Goal: Task Accomplishment & Management: Complete application form

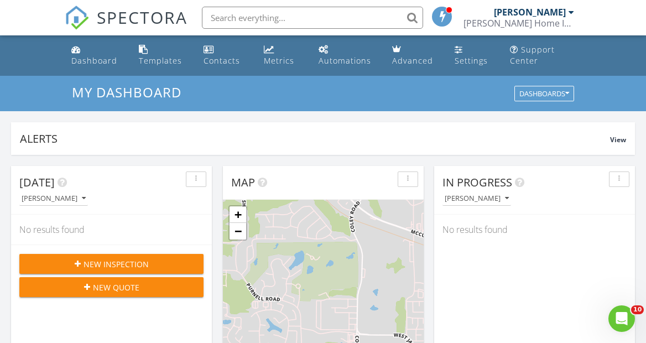
click at [186, 258] on div "New Inspection" at bounding box center [111, 264] width 166 height 12
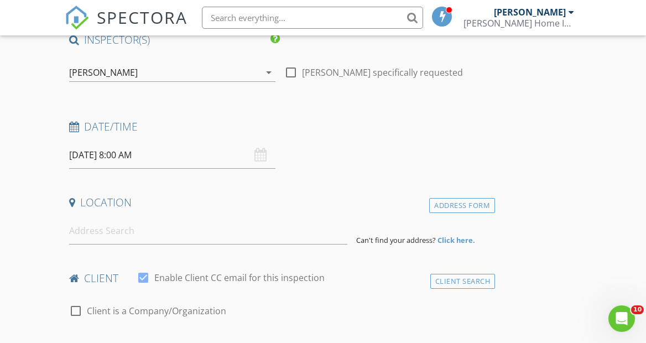
scroll to position [104, 0]
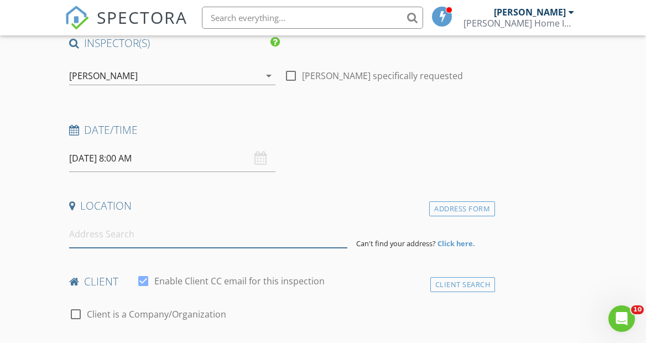
click at [107, 233] on input at bounding box center [208, 234] width 278 height 27
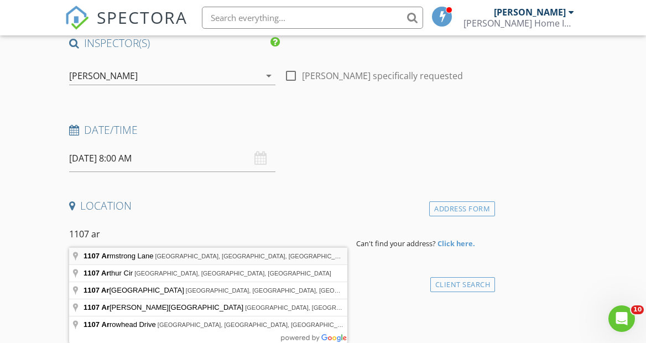
type input "1107 Armstrong Lane, Tupelo, MS, USA"
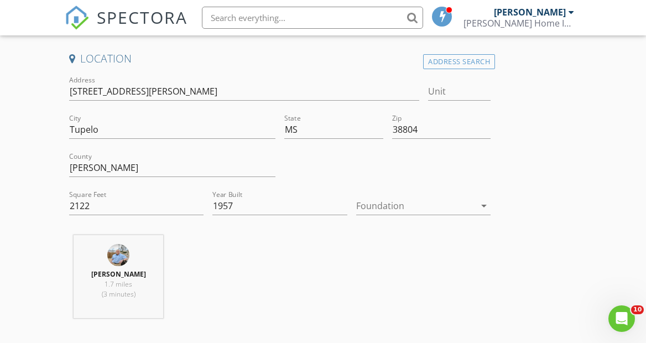
scroll to position [252, 0]
click at [92, 203] on input "2122" at bounding box center [136, 205] width 135 height 18
type input "2"
type input "3500"
click at [430, 203] on div at bounding box center [415, 205] width 119 height 18
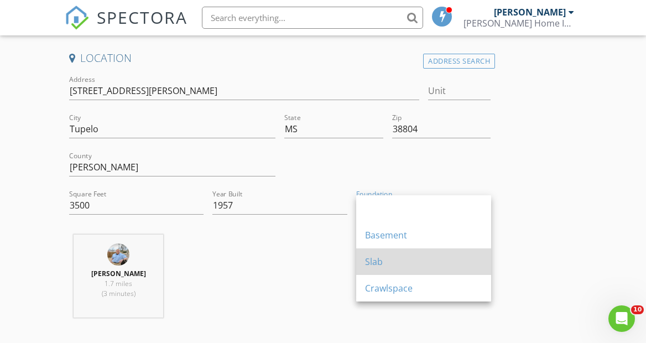
click at [376, 261] on div "Slab" at bounding box center [423, 261] width 117 height 13
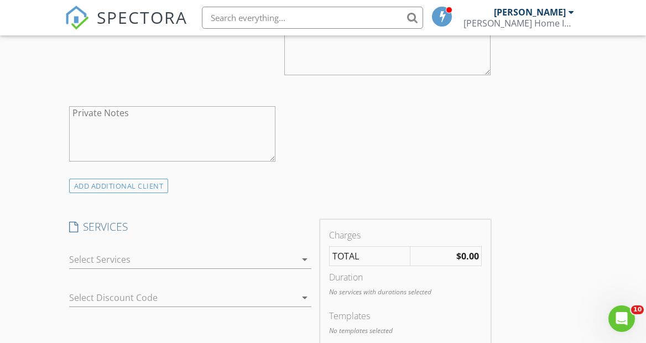
scroll to position [740, 0]
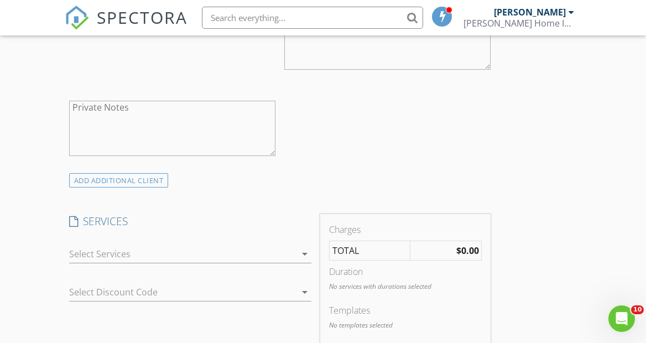
click at [305, 252] on icon "arrow_drop_down" at bounding box center [304, 253] width 13 height 13
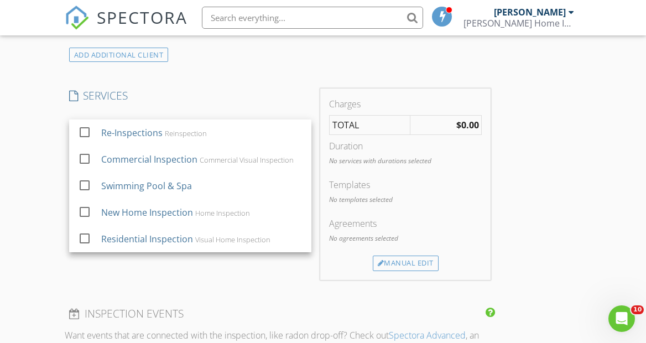
scroll to position [875, 0]
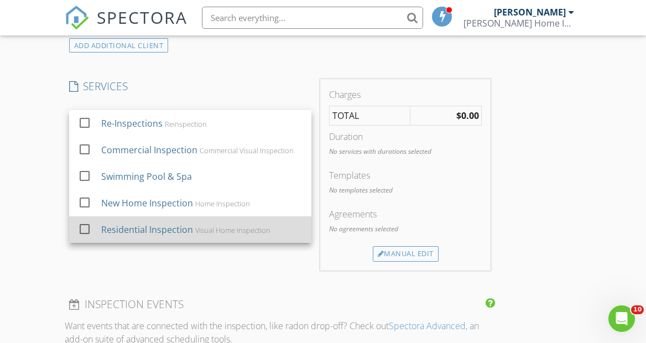
click at [88, 226] on div at bounding box center [84, 228] width 19 height 19
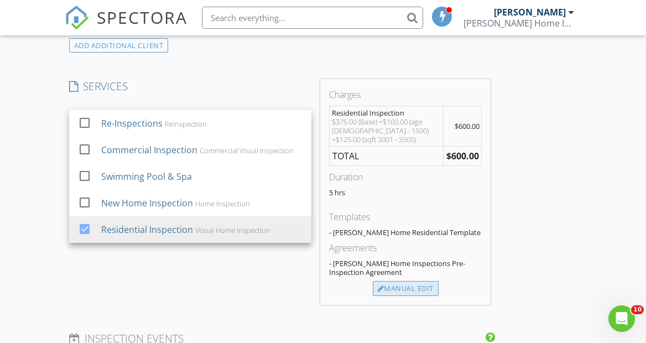
click at [430, 281] on div "Manual Edit" at bounding box center [406, 288] width 66 height 15
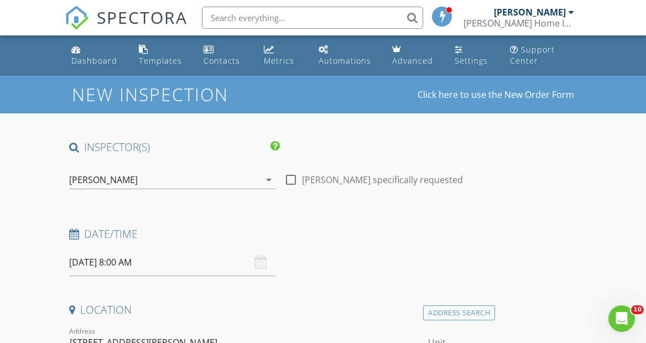
scroll to position [0, 0]
click at [111, 58] on div "Dashboard" at bounding box center [94, 60] width 46 height 11
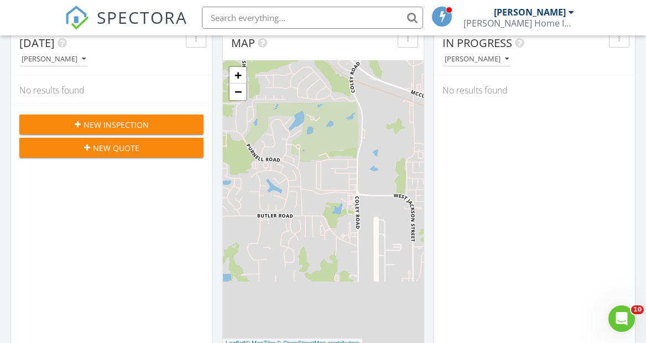
scroll to position [143, 0]
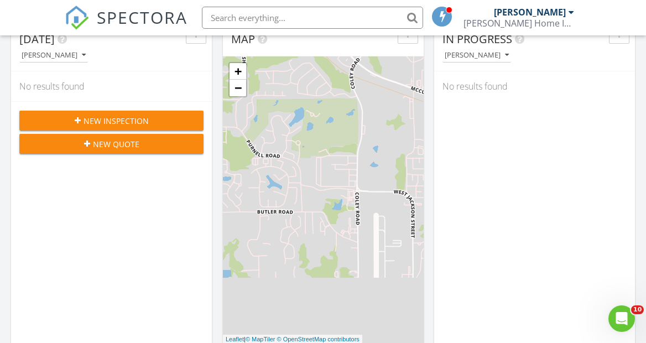
click at [168, 119] on div "New Inspection" at bounding box center [111, 121] width 166 height 12
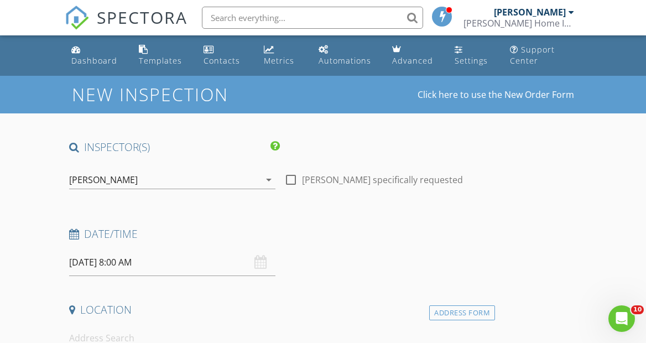
click at [100, 262] on input "08/29/2025 8:00 AM" at bounding box center [172, 262] width 206 height 27
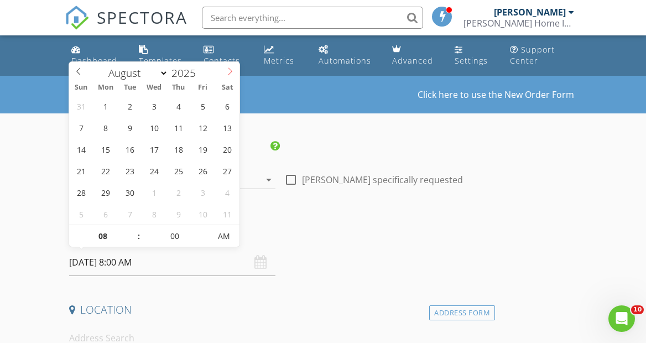
select select "8"
click at [233, 71] on icon at bounding box center [230, 71] width 8 height 8
type input "09/02/2025 8:00 AM"
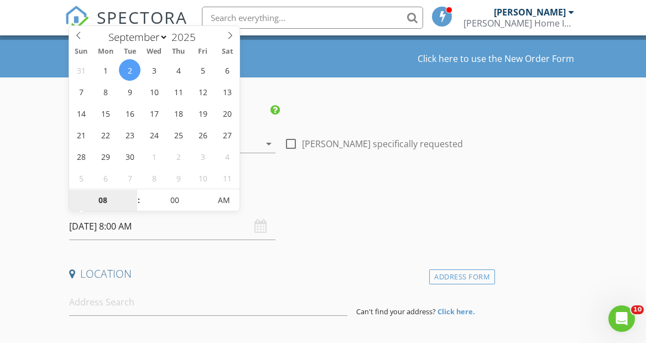
scroll to position [39, 0]
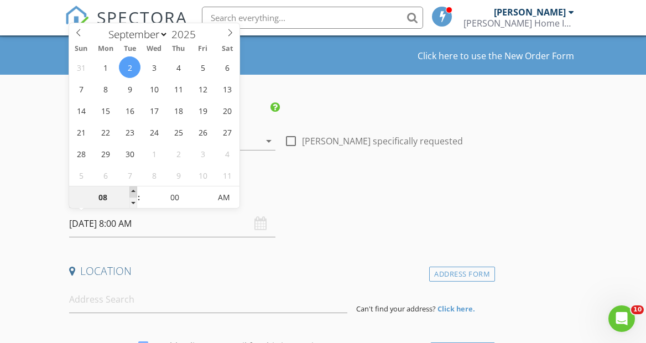
type input "09"
type input "09/02/2025 9:00 AM"
click at [134, 192] on span at bounding box center [133, 191] width 8 height 11
type input "10"
type input "09/02/2025 10:00 AM"
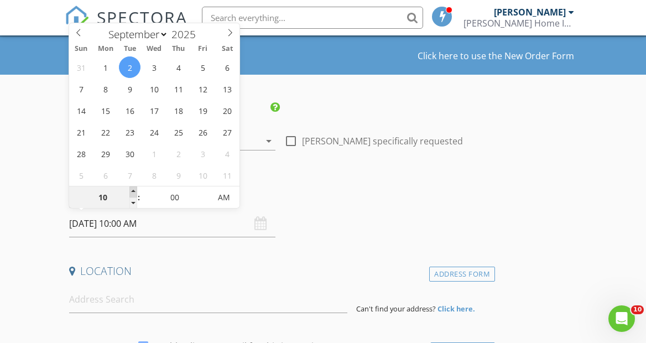
click at [134, 192] on span at bounding box center [133, 191] width 8 height 11
type input "11"
type input "09/02/2025 11:00 AM"
click at [134, 192] on span at bounding box center [133, 191] width 8 height 11
type input "12"
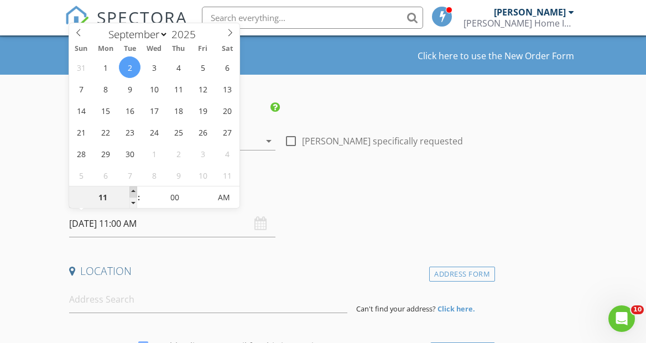
type input "09/02/2025 12:00 PM"
click at [134, 192] on span at bounding box center [133, 191] width 8 height 11
type input "01"
type input "09/02/2025 1:00 PM"
click at [134, 192] on span at bounding box center [133, 191] width 8 height 11
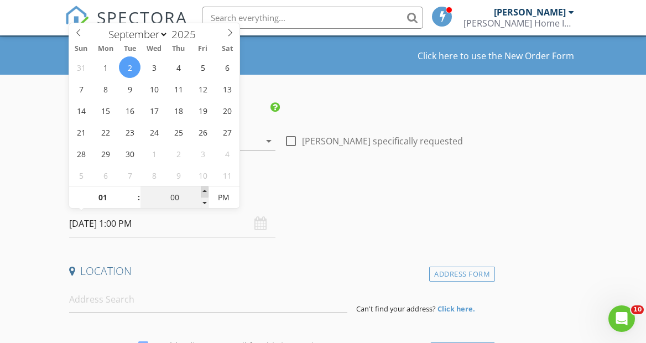
type input "05"
type input "09/02/2025 1:05 PM"
click at [205, 190] on span at bounding box center [205, 191] width 8 height 11
type input "10"
type input "09/02/2025 1:10 PM"
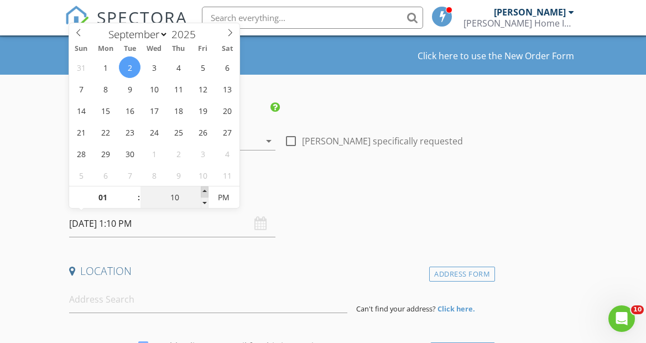
click at [205, 190] on span at bounding box center [205, 191] width 8 height 11
type input "15"
type input "09/02/2025 1:15 PM"
click at [205, 190] on span at bounding box center [205, 191] width 8 height 11
type input "20"
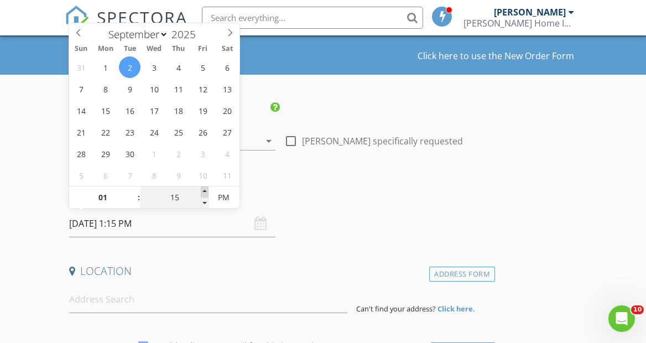
type input "09/02/2025 1:20 PM"
click at [205, 190] on span at bounding box center [205, 191] width 8 height 11
type input "25"
type input "09/02/2025 1:25 PM"
click at [205, 190] on span at bounding box center [205, 191] width 8 height 11
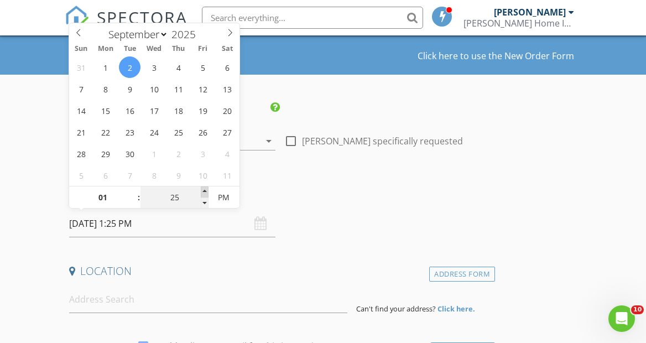
type input "30"
type input "[DATE] 1:30 PM"
click at [205, 190] on span at bounding box center [205, 191] width 8 height 11
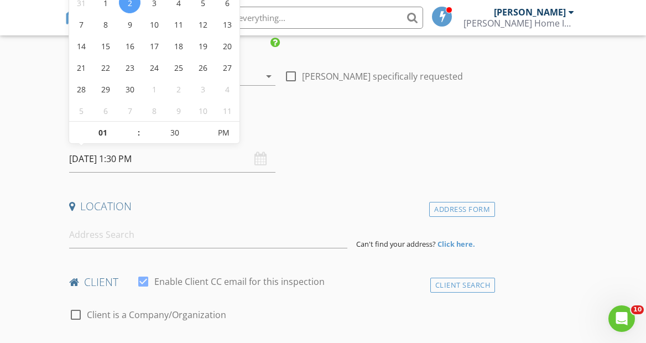
scroll to position [107, 0]
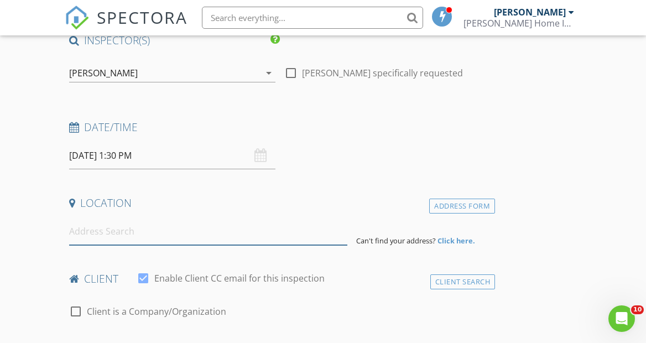
click at [124, 233] on input at bounding box center [208, 231] width 278 height 27
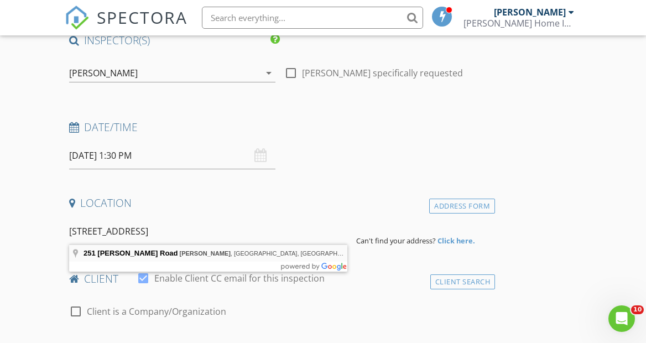
type input "251 Metts Road, Nettleton, MS, USA"
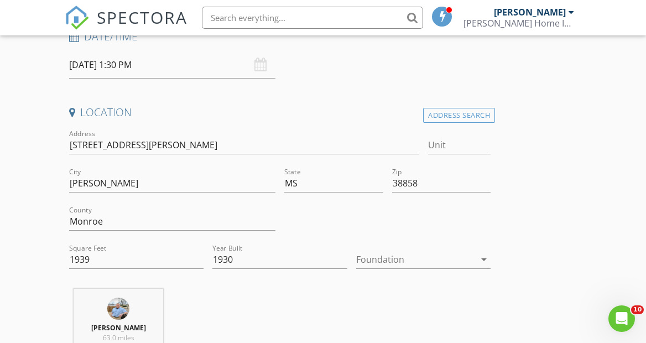
scroll to position [198, 0]
click at [417, 259] on div at bounding box center [415, 259] width 119 height 18
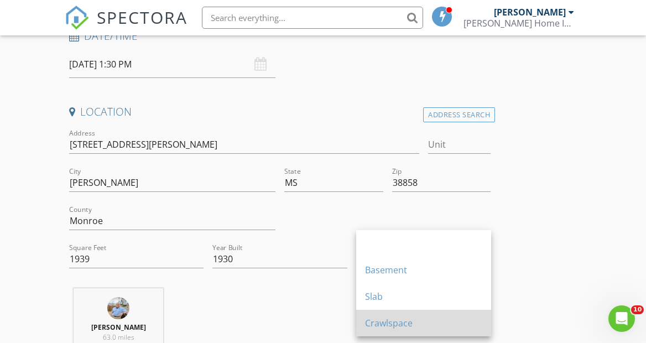
click at [383, 324] on div "Crawlspace" at bounding box center [423, 322] width 117 height 13
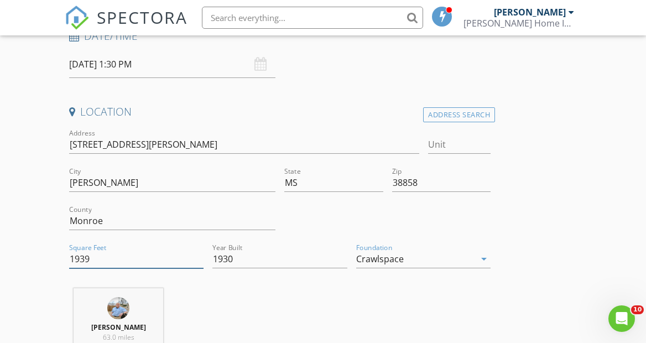
click at [103, 259] on input "1939" at bounding box center [136, 259] width 135 height 18
type input "1"
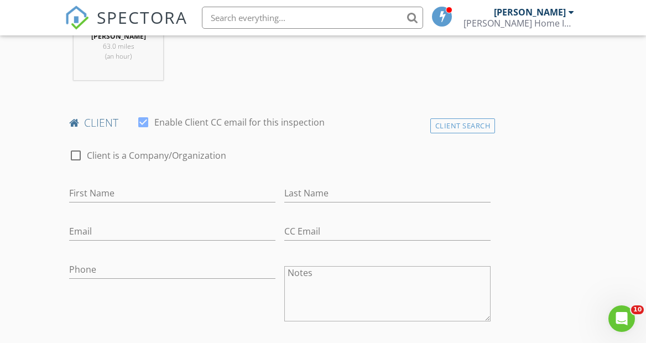
scroll to position [491, 0]
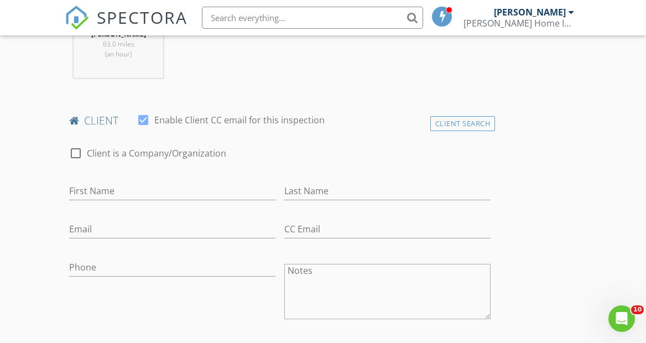
type input "2370"
type input "[PERSON_NAME]"
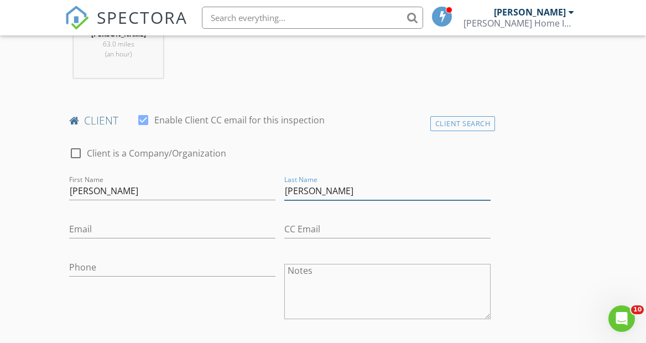
type input "[PERSON_NAME]"
click at [182, 310] on div "Phone" at bounding box center [172, 292] width 215 height 86
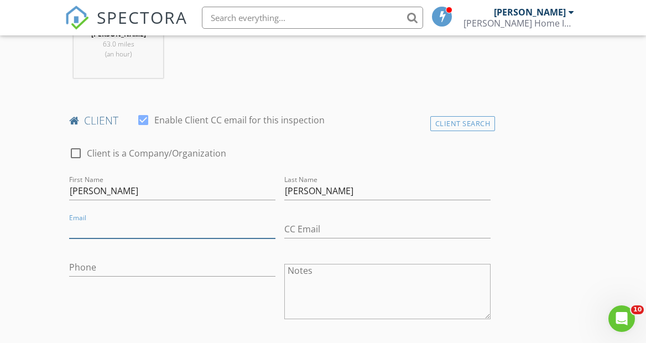
paste input "[EMAIL_ADDRESS][DOMAIN_NAME]"
type input "[EMAIL_ADDRESS][DOMAIN_NAME]"
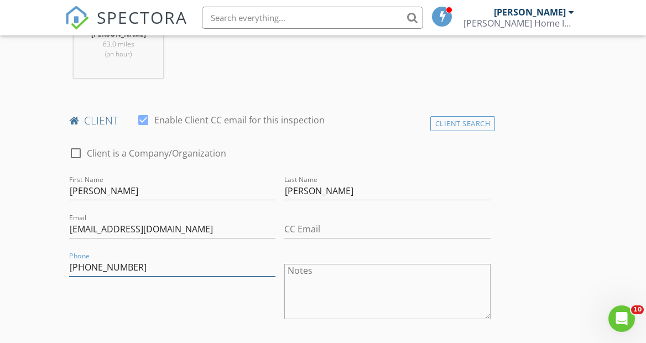
type input "[PHONE_NUMBER]"
click at [215, 311] on div "Phone 662-315-1055" at bounding box center [172, 292] width 215 height 86
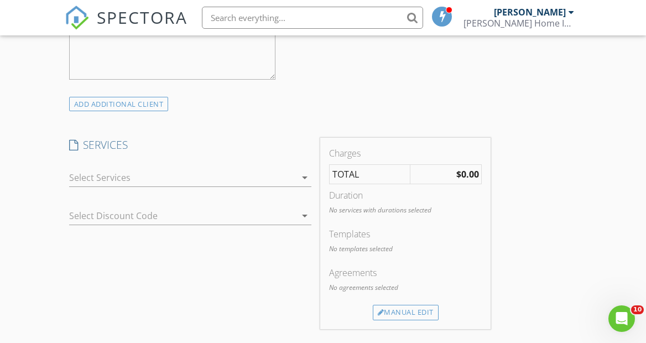
scroll to position [823, 0]
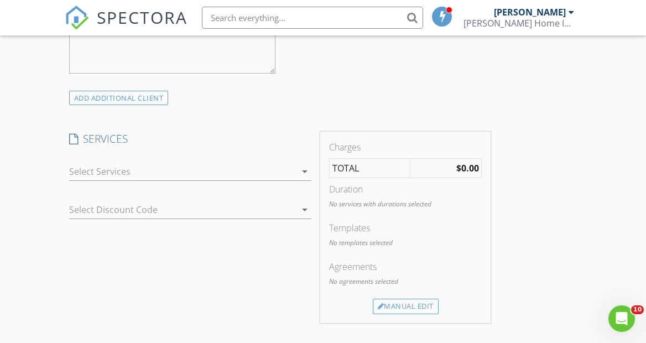
click at [306, 169] on icon "arrow_drop_down" at bounding box center [304, 171] width 13 height 13
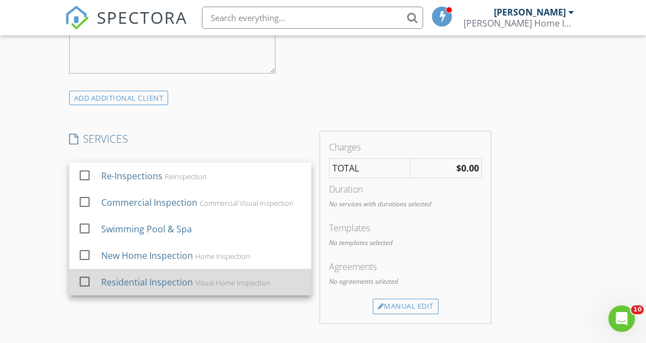
click at [86, 280] on div at bounding box center [84, 281] width 19 height 19
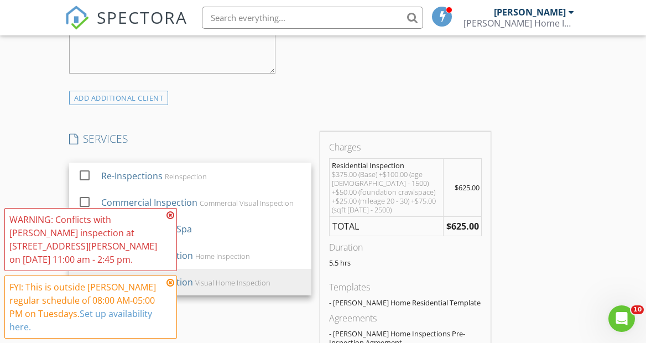
click at [172, 283] on icon at bounding box center [170, 282] width 8 height 9
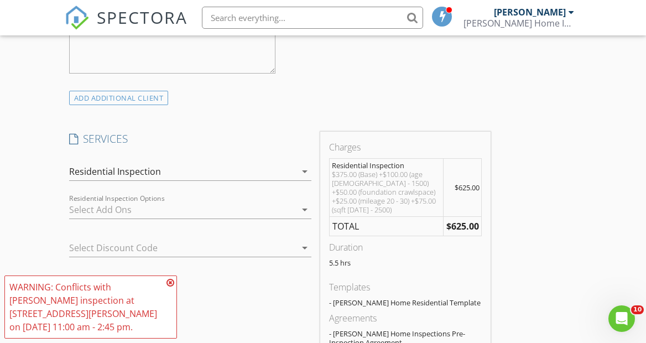
click at [170, 287] on icon at bounding box center [170, 282] width 8 height 9
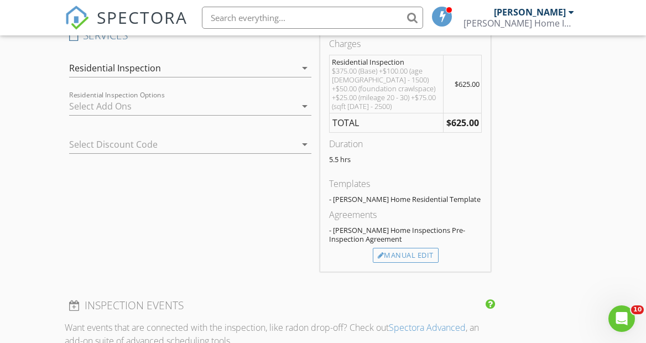
scroll to position [931, 0]
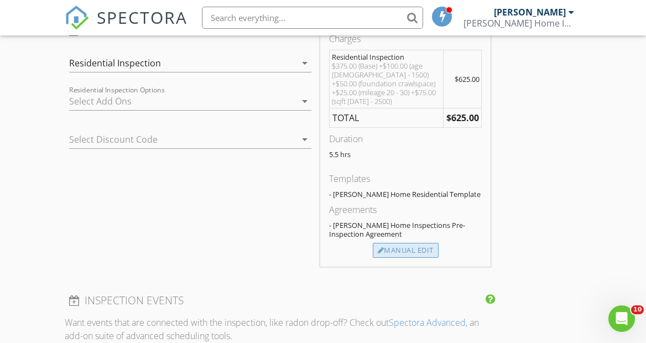
click at [422, 243] on div "Manual Edit" at bounding box center [406, 250] width 66 height 15
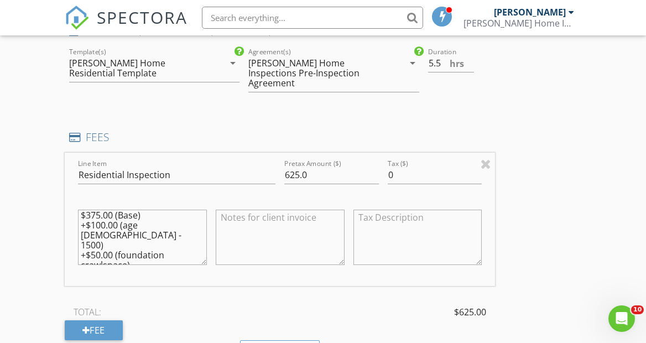
scroll to position [0, 0]
click at [104, 217] on textarea "$375.00 (Base) +$100.00 (age 45 - 1500) +$50.00 (foundation crawlspace) +$25.00…" at bounding box center [142, 237] width 129 height 55
click at [100, 235] on textarea "$375.00 (Base) +$25.00 (age 45 - 1500) +$50.00 (foundation crawlspace) +$25.00 …" at bounding box center [142, 237] width 129 height 55
type textarea "$375.00 (Base) +$25.00 (age [DEMOGRAPHIC_DATA] - 1500) +$50.00 (foundation craw…"
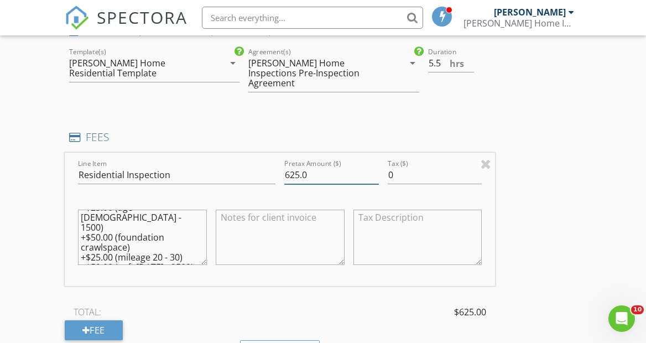
click at [308, 166] on input "625.0" at bounding box center [331, 175] width 95 height 18
type input "6"
type input "525"
click at [256, 278] on div "Line Item Residential Inspection Pretax Amount ($) 525 Tax ($) 0 $375.00 (Base)…" at bounding box center [280, 246] width 431 height 187
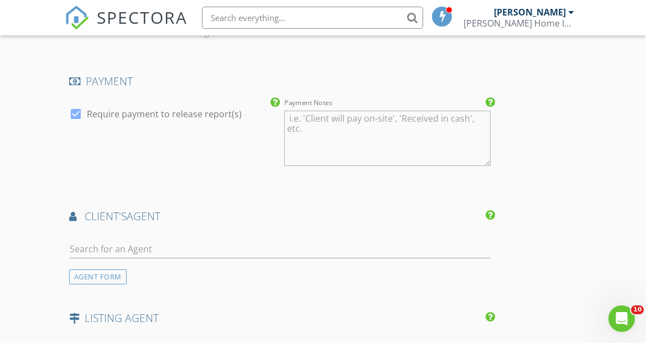
scroll to position [1338, 0]
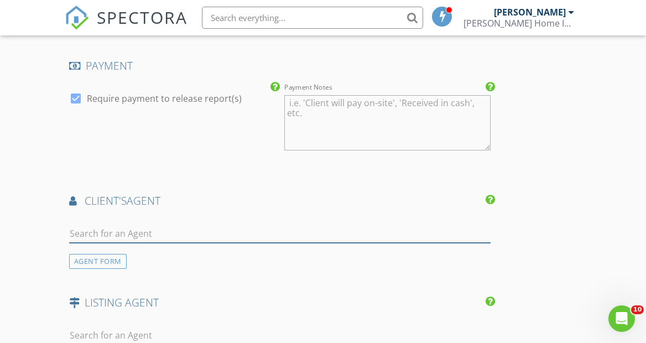
click at [137, 225] on input "text" at bounding box center [280, 233] width 422 height 18
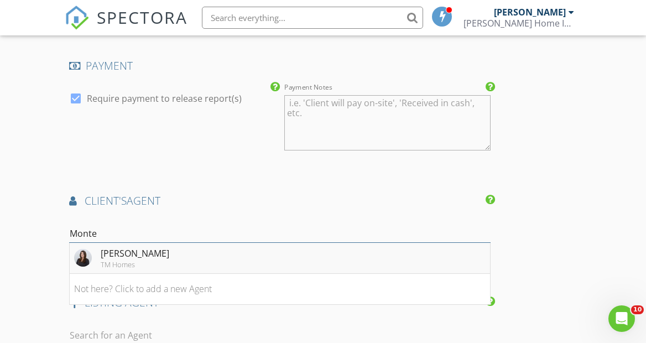
type input "Monte"
click at [148, 247] on div "[PERSON_NAME]" at bounding box center [135, 253] width 69 height 13
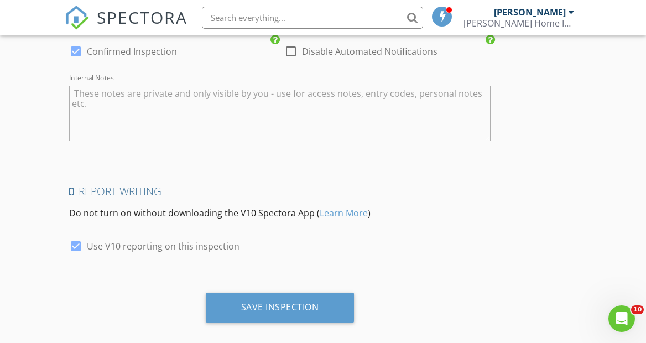
scroll to position [2013, 0]
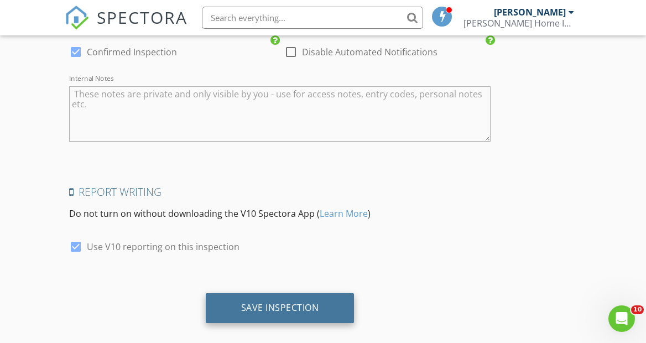
click at [334, 301] on div "Save Inspection" at bounding box center [280, 308] width 149 height 30
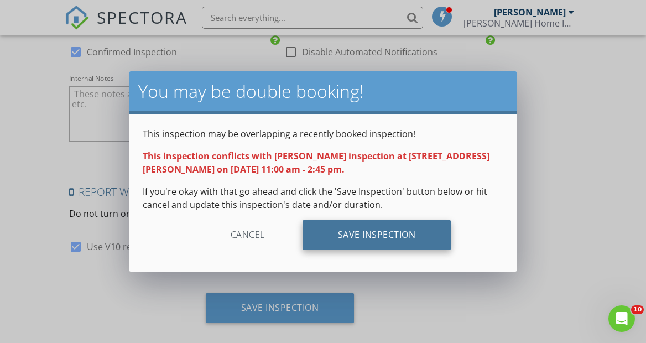
click at [439, 240] on div "Save Inspection" at bounding box center [376, 235] width 149 height 30
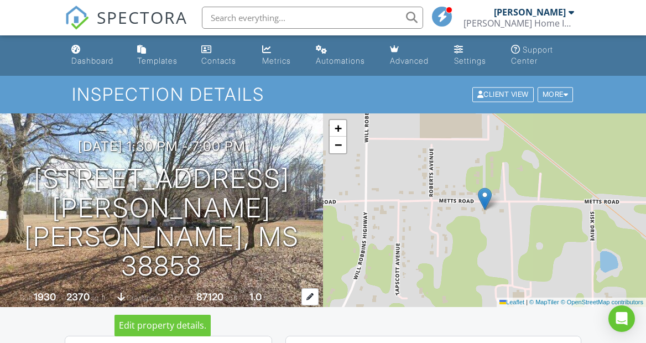
click at [312, 296] on div at bounding box center [309, 296] width 17 height 17
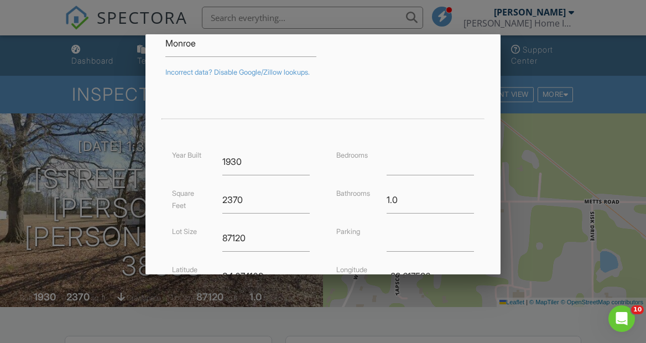
scroll to position [171, 0]
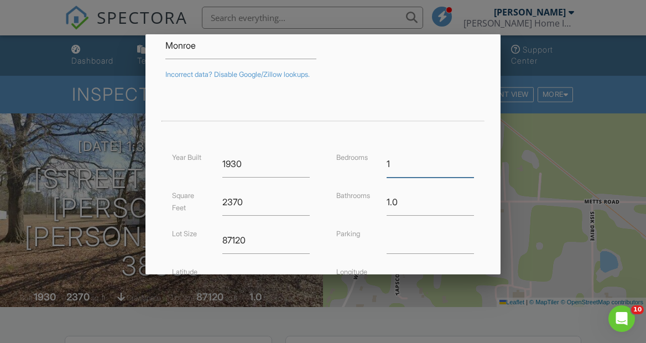
click at [470, 161] on input "1" at bounding box center [429, 163] width 87 height 27
click at [470, 161] on input "2" at bounding box center [429, 163] width 87 height 27
click at [470, 161] on input "3" at bounding box center [429, 163] width 87 height 27
click at [470, 161] on input "4" at bounding box center [429, 163] width 87 height 27
type input "5"
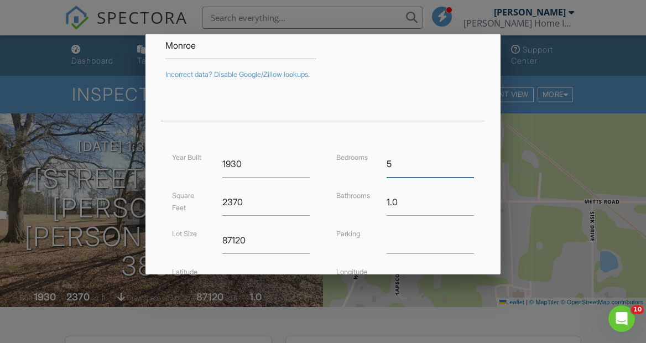
click at [470, 161] on input "5" at bounding box center [429, 163] width 87 height 27
click at [469, 198] on input "1.25" at bounding box center [429, 202] width 87 height 27
click at [469, 198] on input "1.5" at bounding box center [429, 202] width 87 height 27
click at [469, 198] on input "1.75" at bounding box center [429, 202] width 87 height 27
click at [469, 198] on input "2" at bounding box center [429, 202] width 87 height 27
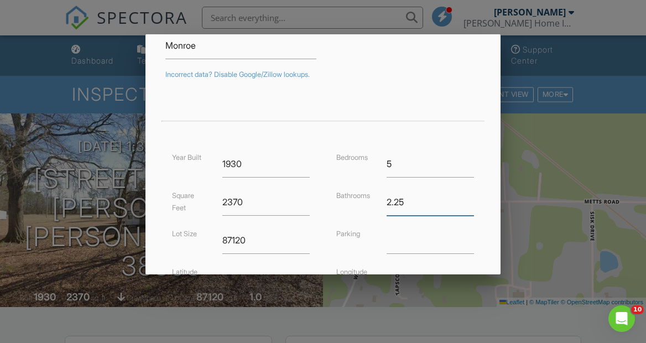
click at [469, 198] on input "2.25" at bounding box center [429, 202] width 87 height 27
click at [469, 198] on input "2.5" at bounding box center [429, 202] width 87 height 27
click at [469, 198] on input "2.75" at bounding box center [429, 202] width 87 height 27
type input "3"
click at [469, 198] on input "3" at bounding box center [429, 202] width 87 height 27
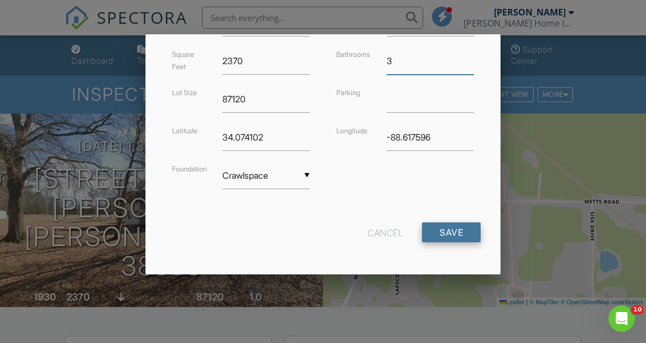
scroll to position [312, 0]
click at [462, 228] on input "Save" at bounding box center [451, 233] width 59 height 20
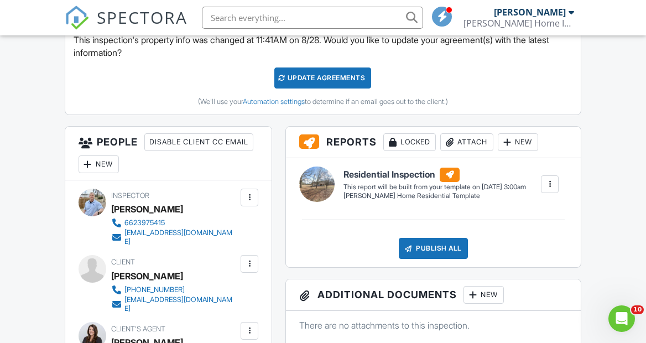
scroll to position [456, 0]
